Goal: Information Seeking & Learning: Find specific fact

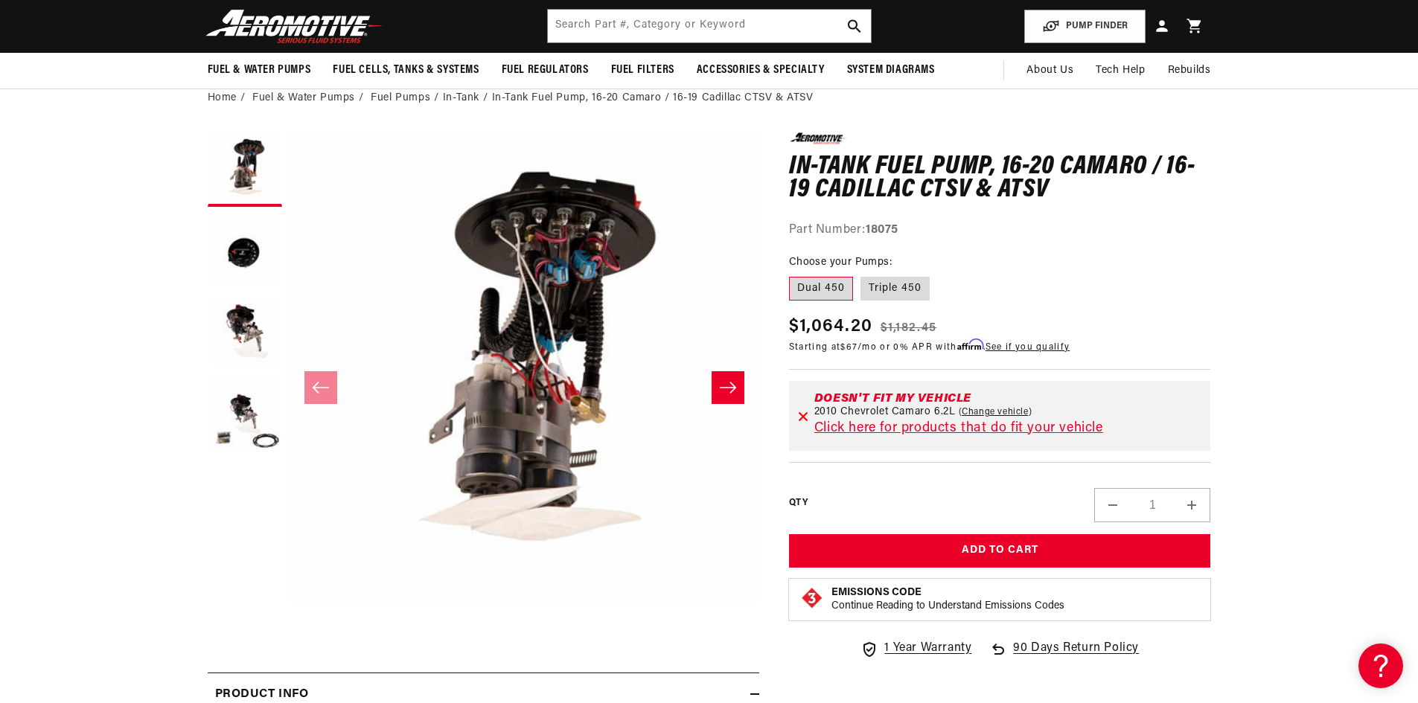
scroll to position [0, 914]
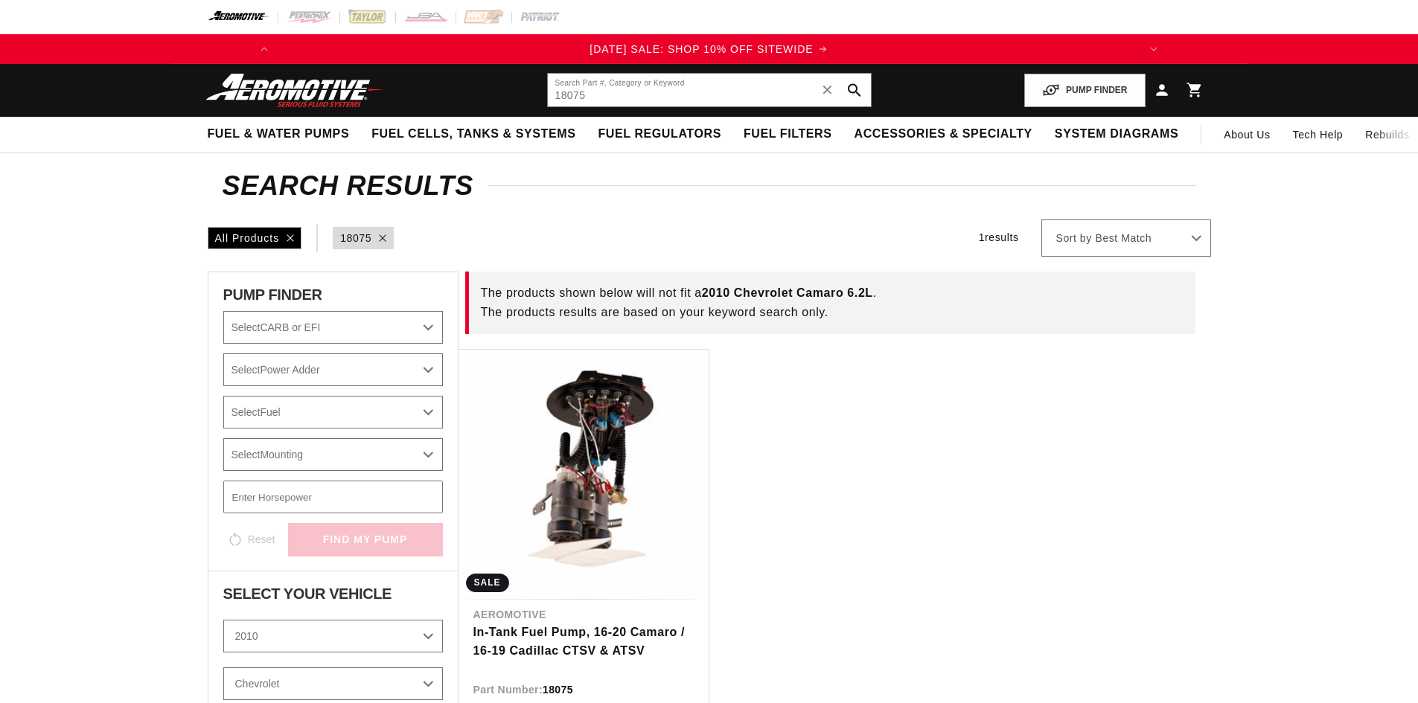
select select "2010"
select select "6.2L"
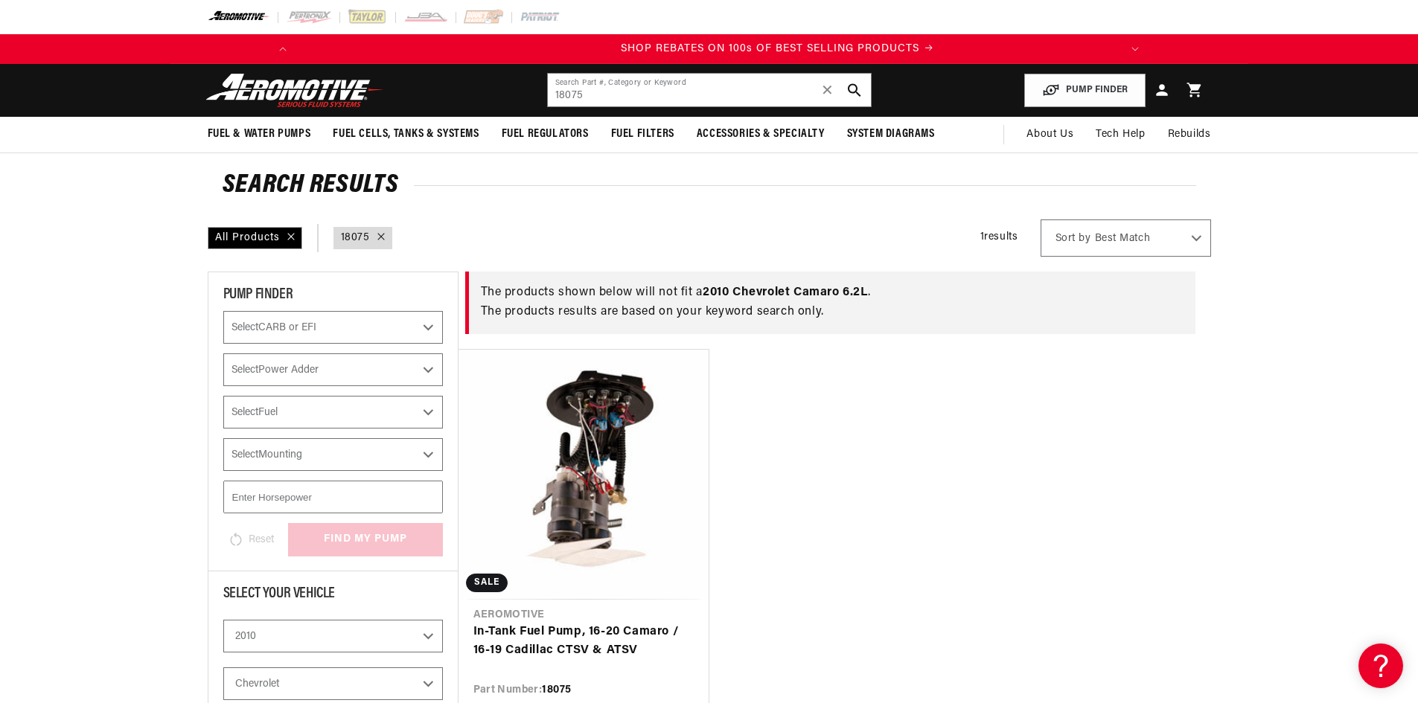
scroll to position [0, 844]
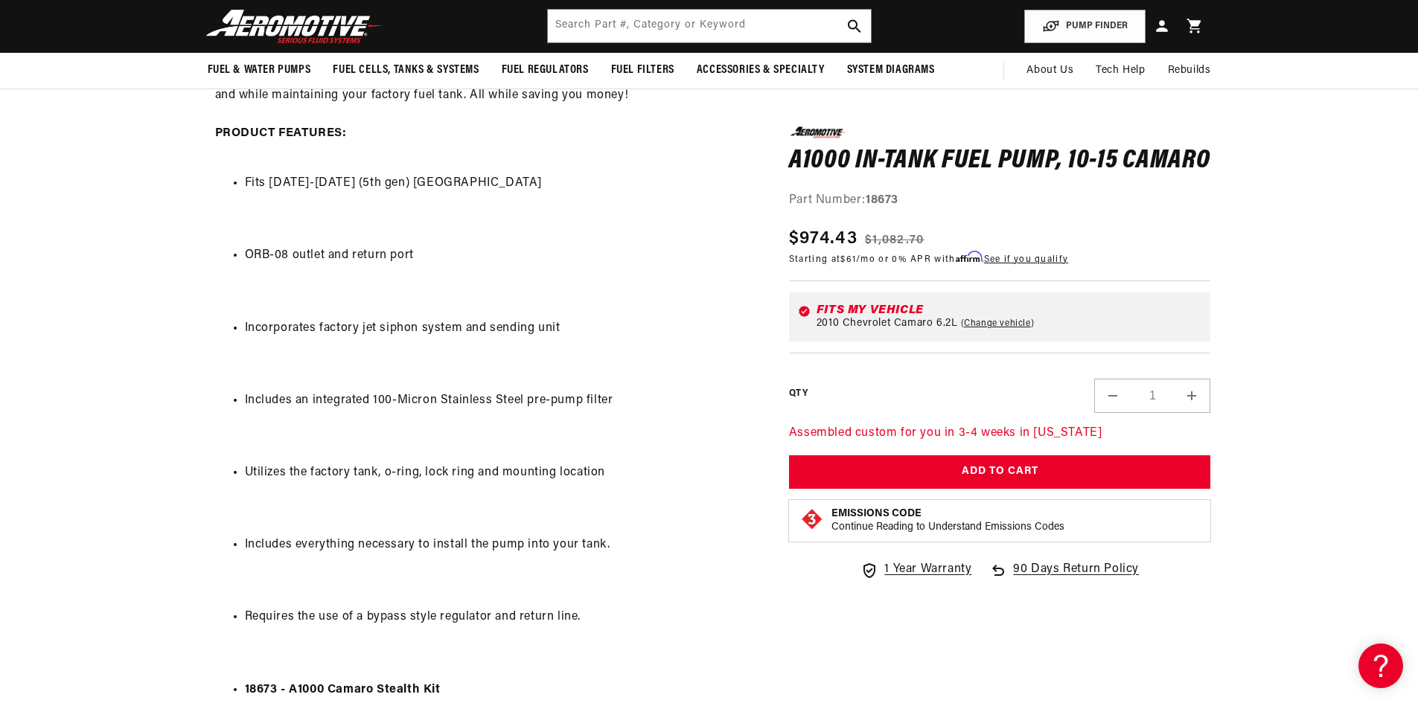
scroll to position [0, 844]
